Goal: Transaction & Acquisition: Purchase product/service

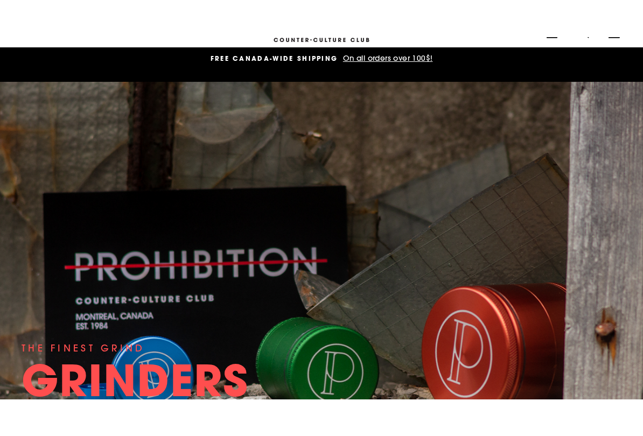
scroll to position [7, 0]
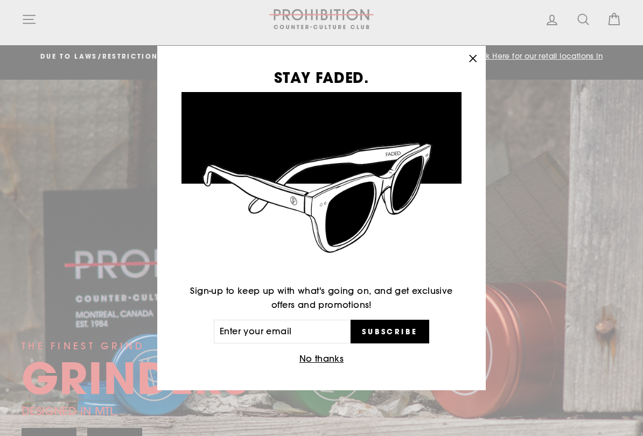
click at [318, 362] on button "No thanks" at bounding box center [321, 359] width 51 height 15
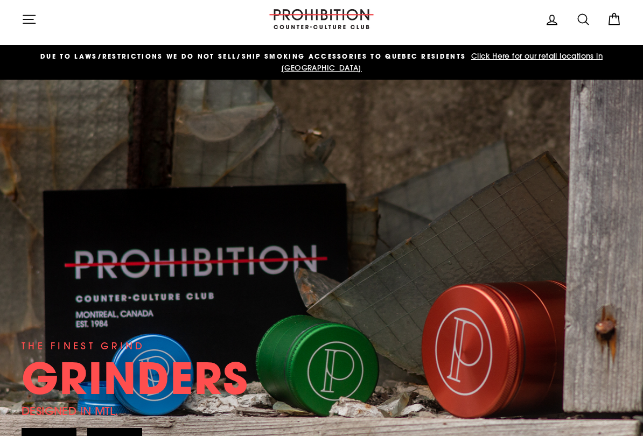
click at [317, 352] on button "No thanks" at bounding box center [321, 344] width 46 height 13
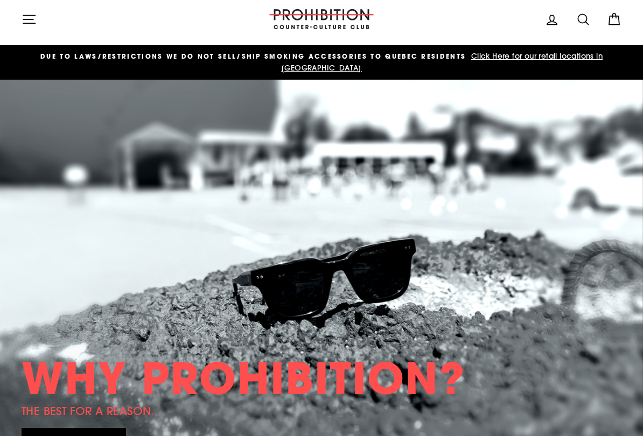
click at [284, 334] on link at bounding box center [321, 282] width 643 height 404
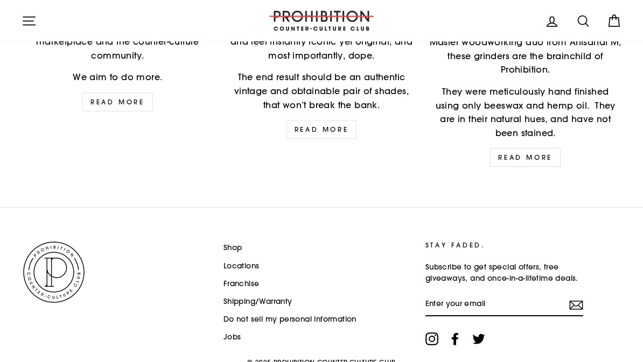
scroll to position [1682, 0]
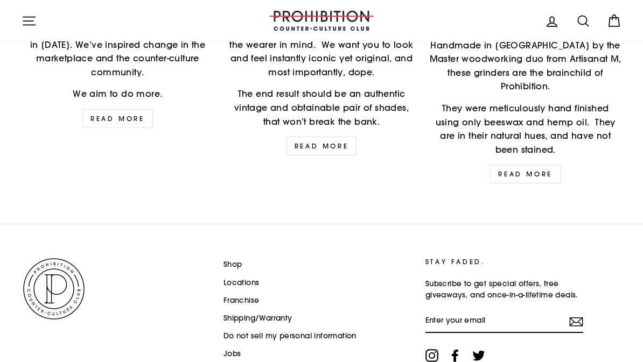
click at [224, 257] on link "Shop" at bounding box center [232, 265] width 19 height 16
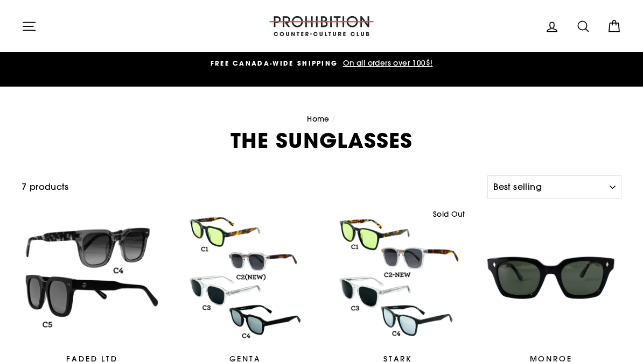
select select "best-selling"
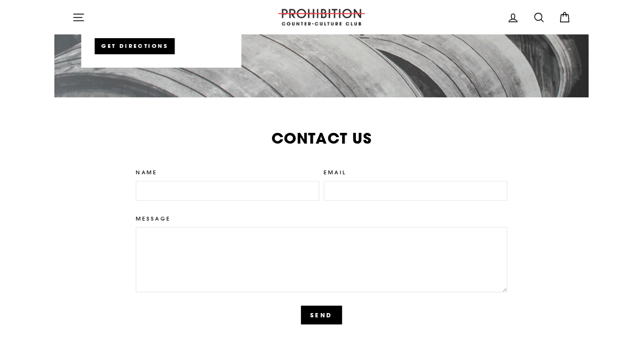
scroll to position [2733, 0]
